Goal: Task Accomplishment & Management: Complete application form

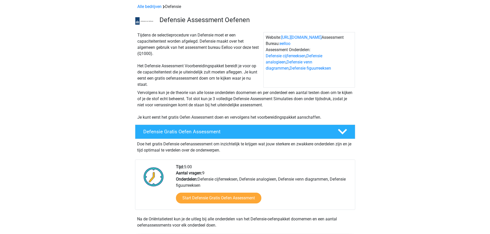
scroll to position [51, 0]
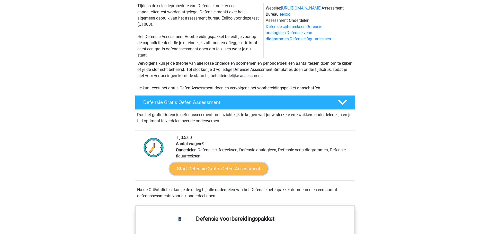
click at [214, 165] on link "Start Defensie Gratis Oefen Assessment" at bounding box center [218, 169] width 98 height 12
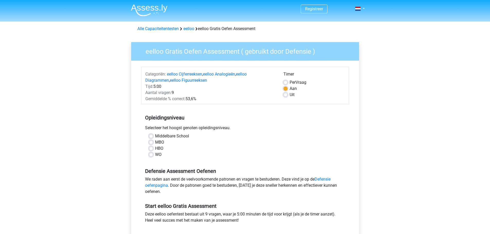
click at [155, 141] on label "MBO" at bounding box center [159, 142] width 9 height 6
click at [151, 141] on input "MBO" at bounding box center [151, 141] width 4 height 5
radio input "true"
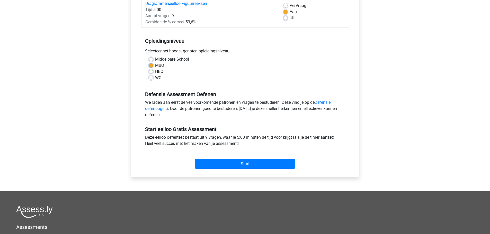
scroll to position [77, 0]
click at [231, 160] on input "Start" at bounding box center [245, 164] width 100 height 10
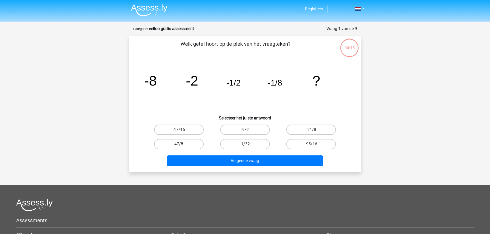
click at [248, 143] on label "-1/32" at bounding box center [245, 144] width 50 height 10
click at [248, 144] on input "-1/32" at bounding box center [246, 145] width 3 height 3
radio input "true"
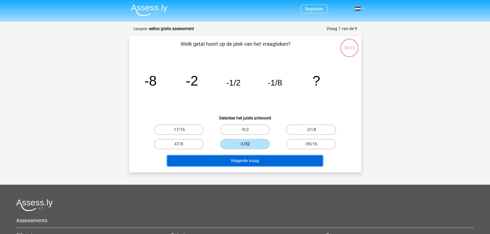
click at [267, 161] on button "Volgende vraag" at bounding box center [245, 161] width 156 height 11
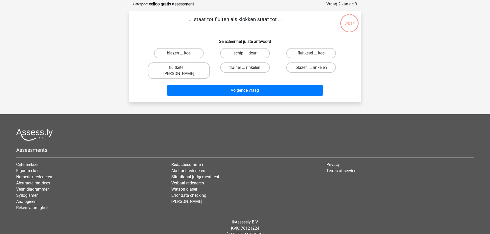
scroll to position [26, 0]
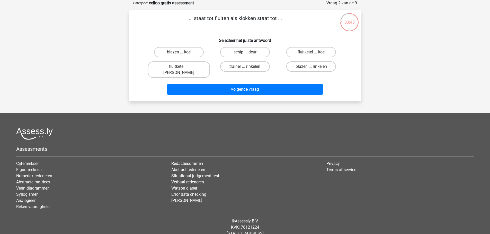
click at [182, 67] on input "fluitketel ... luiden" at bounding box center [180, 68] width 3 height 3
radio input "true"
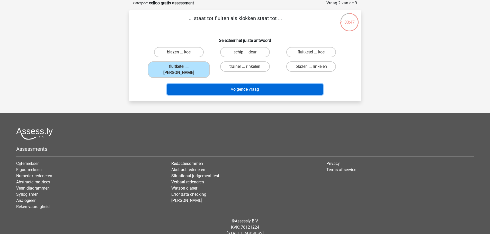
click at [232, 84] on button "Volgende vraag" at bounding box center [245, 89] width 156 height 11
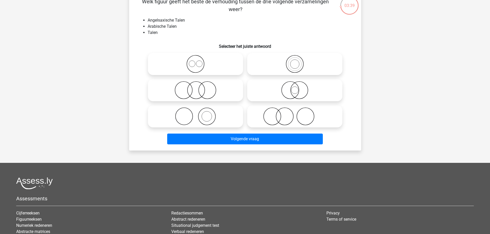
scroll to position [51, 0]
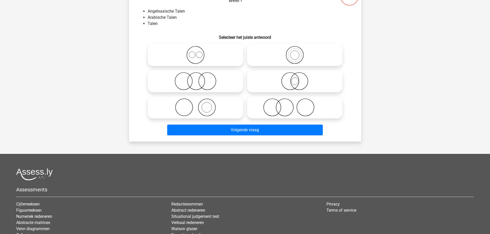
click at [217, 108] on icon at bounding box center [195, 107] width 91 height 18
click at [199, 105] on input "radio" at bounding box center [196, 103] width 3 height 3
radio input "true"
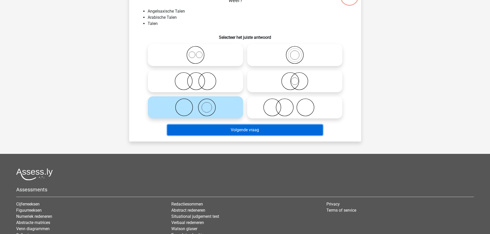
click at [240, 132] on button "Volgende vraag" at bounding box center [245, 130] width 156 height 11
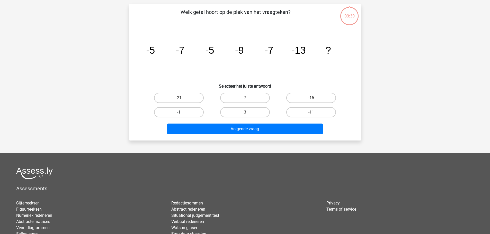
scroll to position [26, 0]
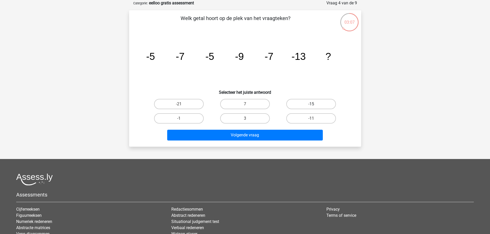
click at [316, 105] on label "-15" at bounding box center [311, 104] width 50 height 10
click at [315, 105] on input "-15" at bounding box center [312, 105] width 3 height 3
radio input "true"
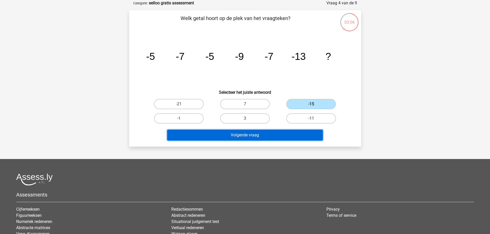
click at [236, 137] on button "Volgende vraag" at bounding box center [245, 135] width 156 height 11
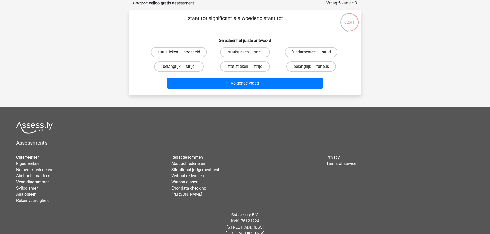
click at [177, 53] on label "statistieken ... boosheid" at bounding box center [179, 52] width 56 height 10
click at [179, 53] on input "statistieken ... boosheid" at bounding box center [180, 53] width 3 height 3
radio input "true"
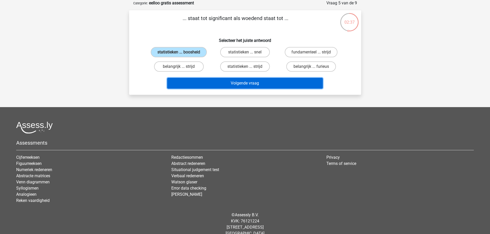
click at [253, 84] on button "Volgende vraag" at bounding box center [245, 83] width 156 height 11
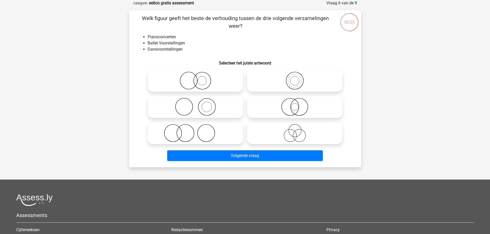
click at [232, 131] on icon at bounding box center [195, 133] width 91 height 18
click at [199, 131] on input "radio" at bounding box center [196, 128] width 3 height 3
radio input "true"
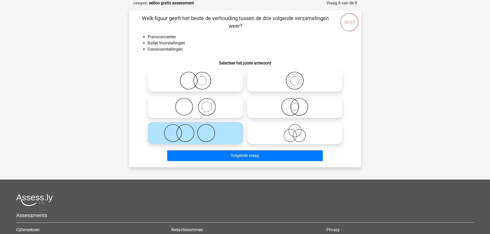
click at [267, 137] on icon at bounding box center [294, 133] width 91 height 18
click at [295, 131] on input "radio" at bounding box center [296, 128] width 3 height 3
radio input "true"
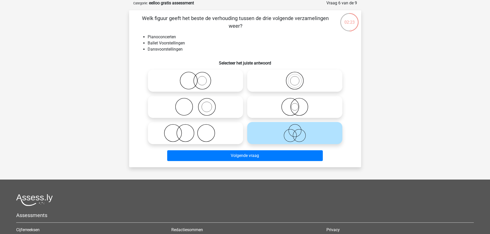
click at [225, 135] on icon at bounding box center [195, 133] width 91 height 18
click at [199, 131] on input "radio" at bounding box center [196, 128] width 3 height 3
radio input "true"
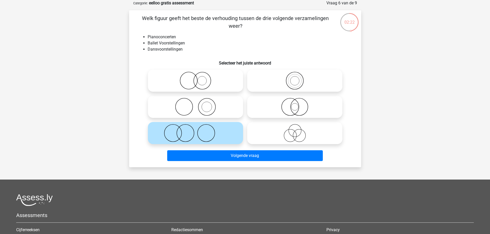
click at [283, 136] on icon at bounding box center [294, 133] width 91 height 18
click at [295, 131] on input "radio" at bounding box center [296, 128] width 3 height 3
radio input "true"
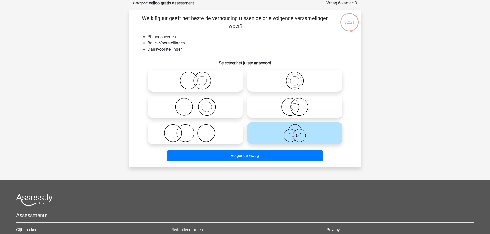
click at [232, 133] on icon at bounding box center [195, 133] width 91 height 18
click at [199, 131] on input "radio" at bounding box center [196, 128] width 3 height 3
radio input "true"
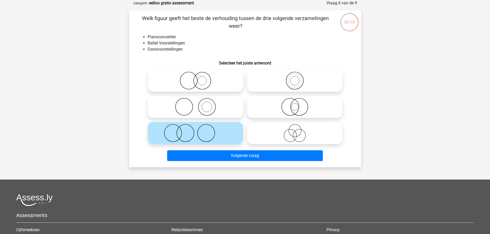
click at [275, 138] on icon at bounding box center [294, 133] width 91 height 18
click at [295, 131] on input "radio" at bounding box center [296, 128] width 3 height 3
radio input "true"
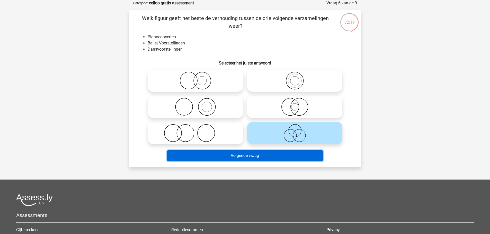
click at [271, 157] on button "Volgende vraag" at bounding box center [245, 155] width 156 height 11
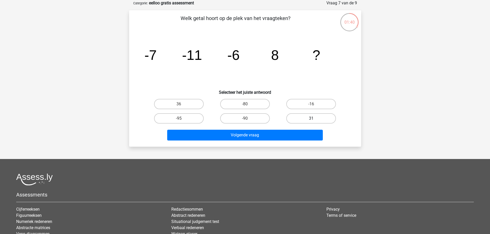
click at [306, 118] on label "31" at bounding box center [311, 118] width 50 height 10
click at [311, 119] on input "31" at bounding box center [312, 120] width 3 height 3
radio input "true"
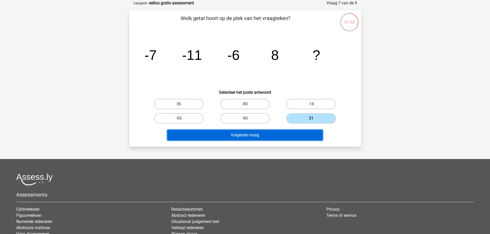
click at [244, 133] on button "Volgende vraag" at bounding box center [245, 135] width 156 height 11
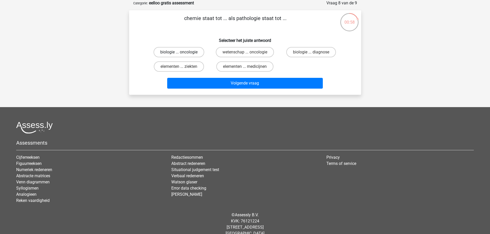
click at [183, 53] on label "biologie ... oncologie" at bounding box center [179, 52] width 51 height 10
click at [182, 53] on input "biologie ... oncologie" at bounding box center [180, 53] width 3 height 3
radio input "true"
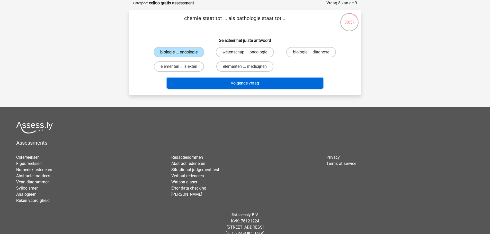
click at [249, 88] on button "Volgende vraag" at bounding box center [245, 83] width 156 height 11
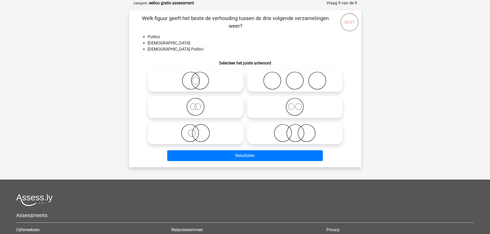
click at [213, 74] on icon at bounding box center [195, 81] width 91 height 18
click at [199, 75] on input "radio" at bounding box center [196, 76] width 3 height 3
radio input "true"
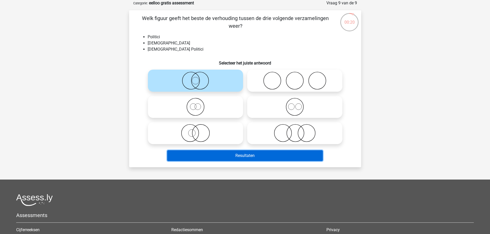
click at [247, 156] on button "Resultaten" at bounding box center [245, 155] width 156 height 11
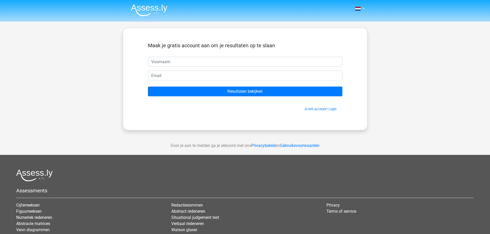
click at [178, 63] on input "text" at bounding box center [245, 62] width 194 height 10
type input "freek"
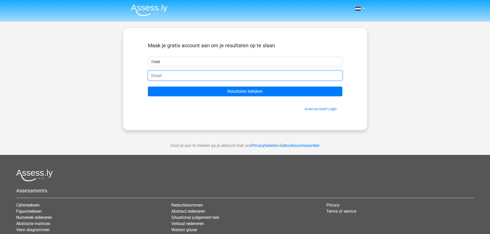
click at [169, 78] on input "email" at bounding box center [245, 76] width 194 height 10
type input "slag2e@hotmail.com"
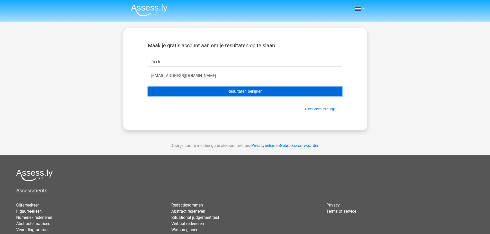
click at [242, 95] on input "Resultaten bekijken" at bounding box center [245, 92] width 194 height 10
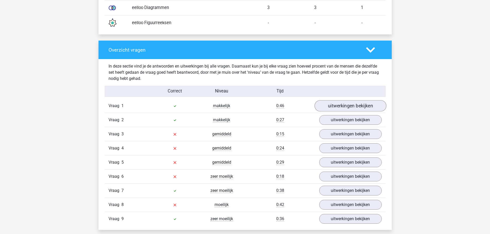
scroll to position [514, 0]
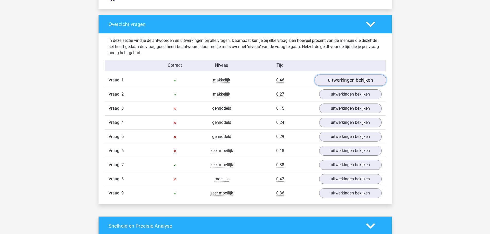
click at [333, 83] on link "uitwerkingen bekijken" at bounding box center [350, 80] width 72 height 11
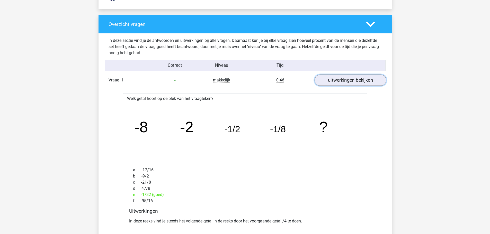
click at [333, 83] on link "uitwerkingen bekijken" at bounding box center [350, 80] width 72 height 11
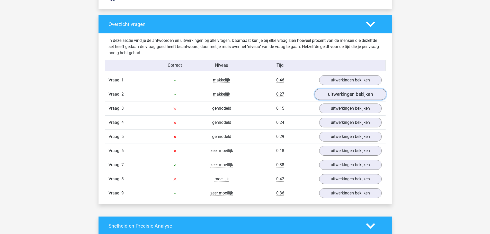
click at [332, 91] on link "uitwerkingen bekijken" at bounding box center [350, 94] width 72 height 11
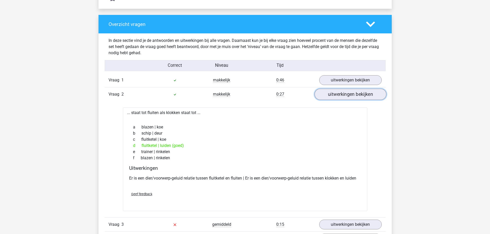
click at [331, 91] on link "uitwerkingen bekijken" at bounding box center [350, 94] width 72 height 11
